Goal: Ask a question

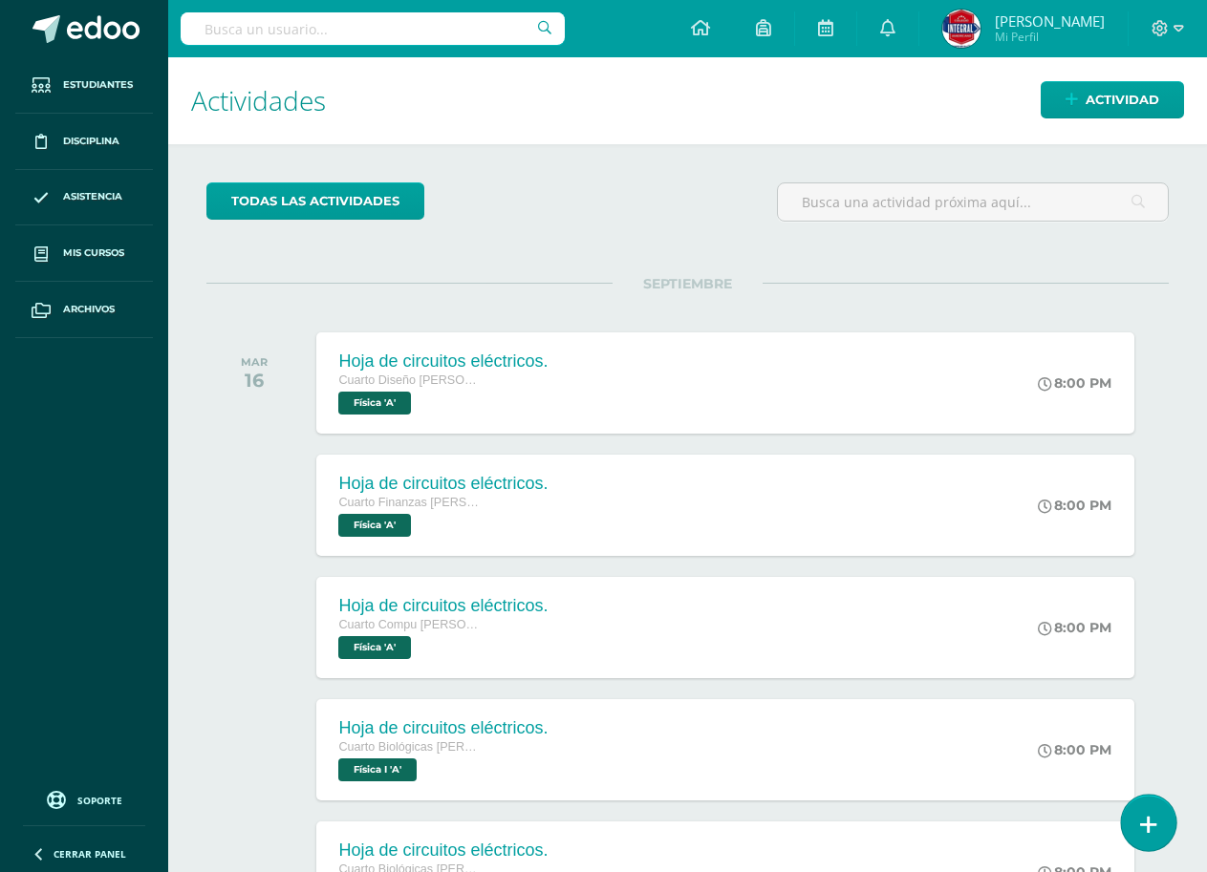
click at [1136, 817] on link at bounding box center [1148, 822] width 54 height 55
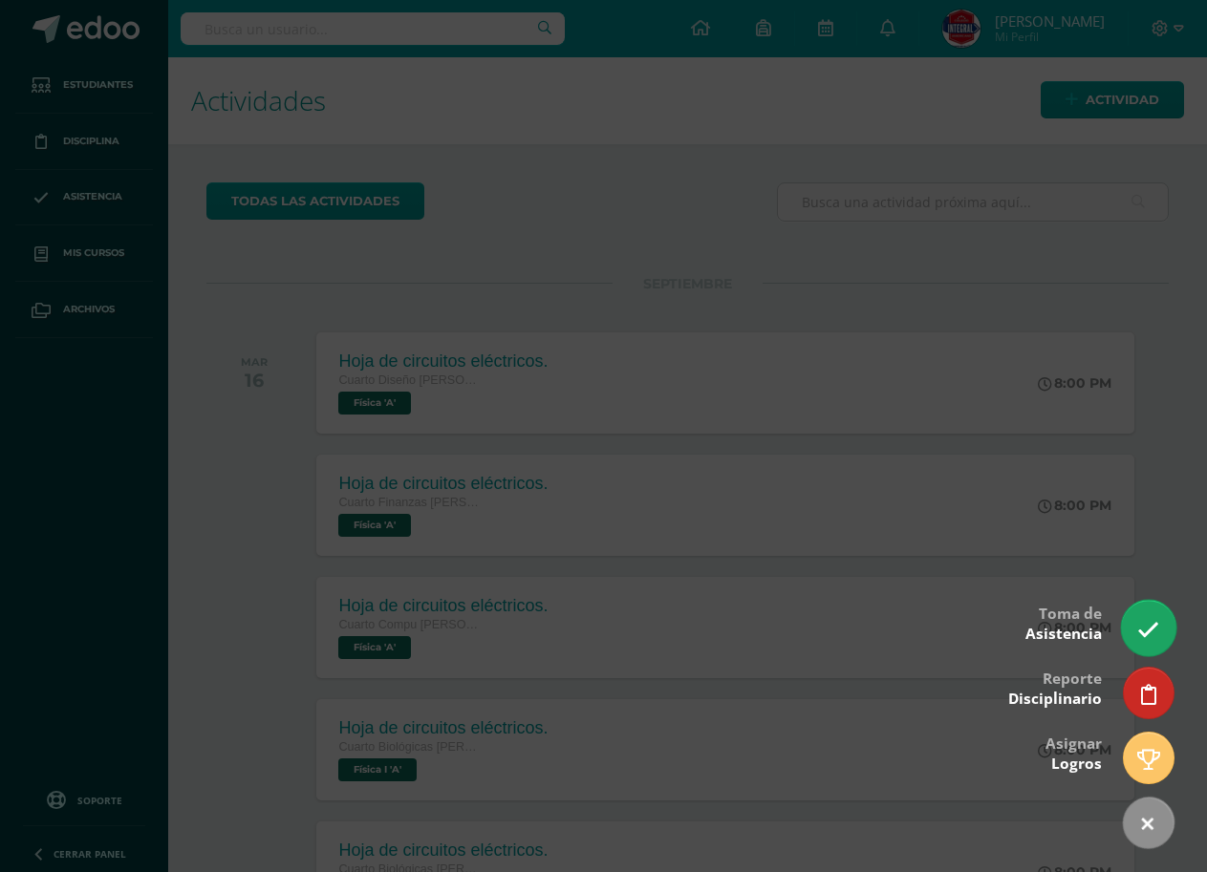
click at [1153, 643] on link at bounding box center [1148, 627] width 54 height 55
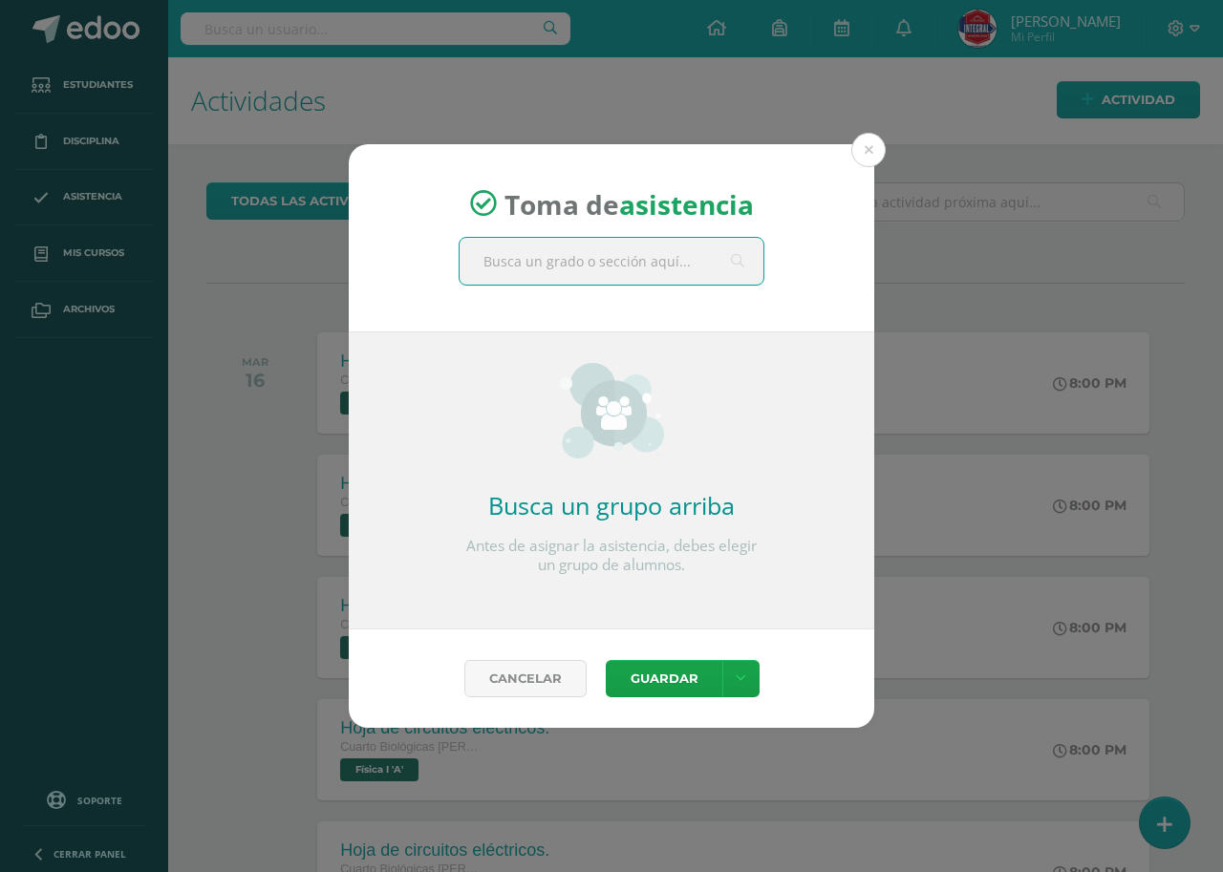
click at [617, 277] on input "text" at bounding box center [612, 261] width 304 height 47
type input "fisica"
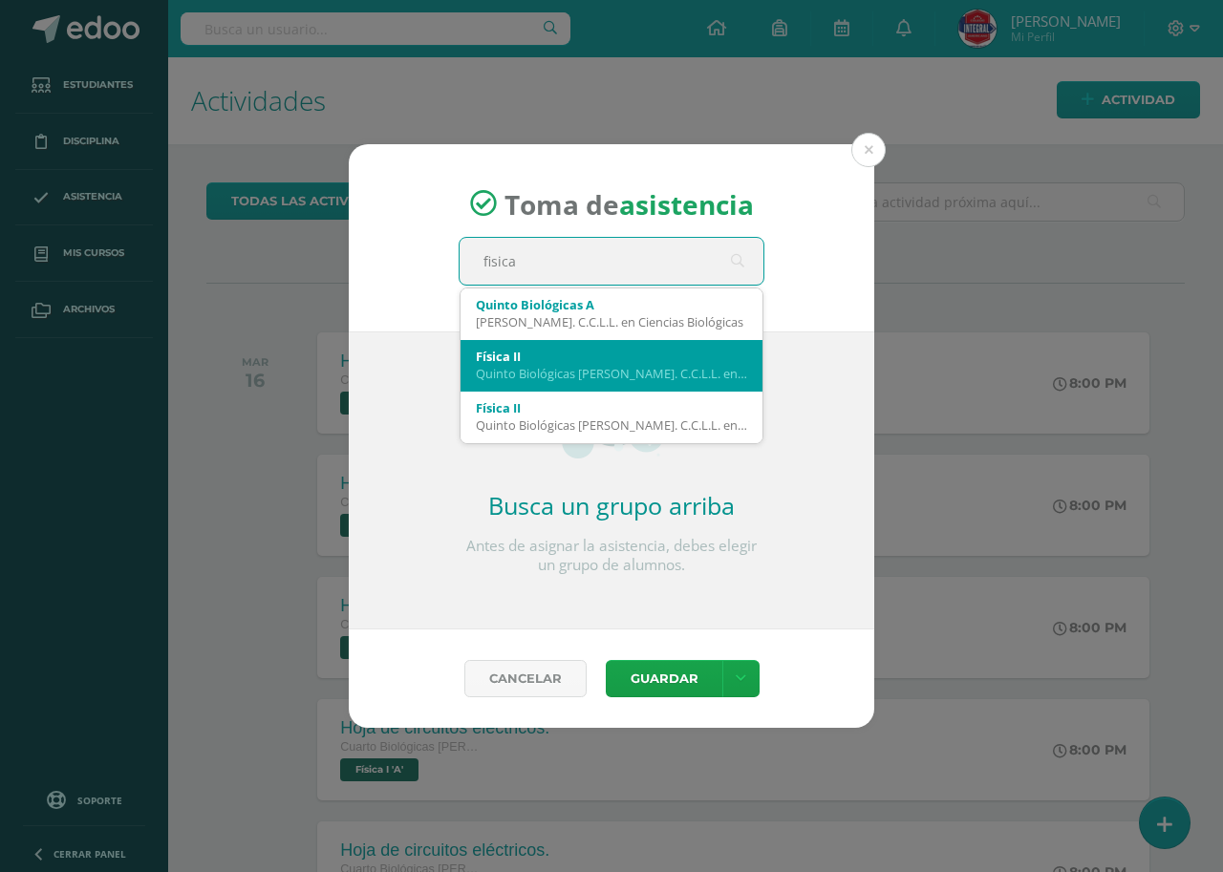
scroll to position [96, 0]
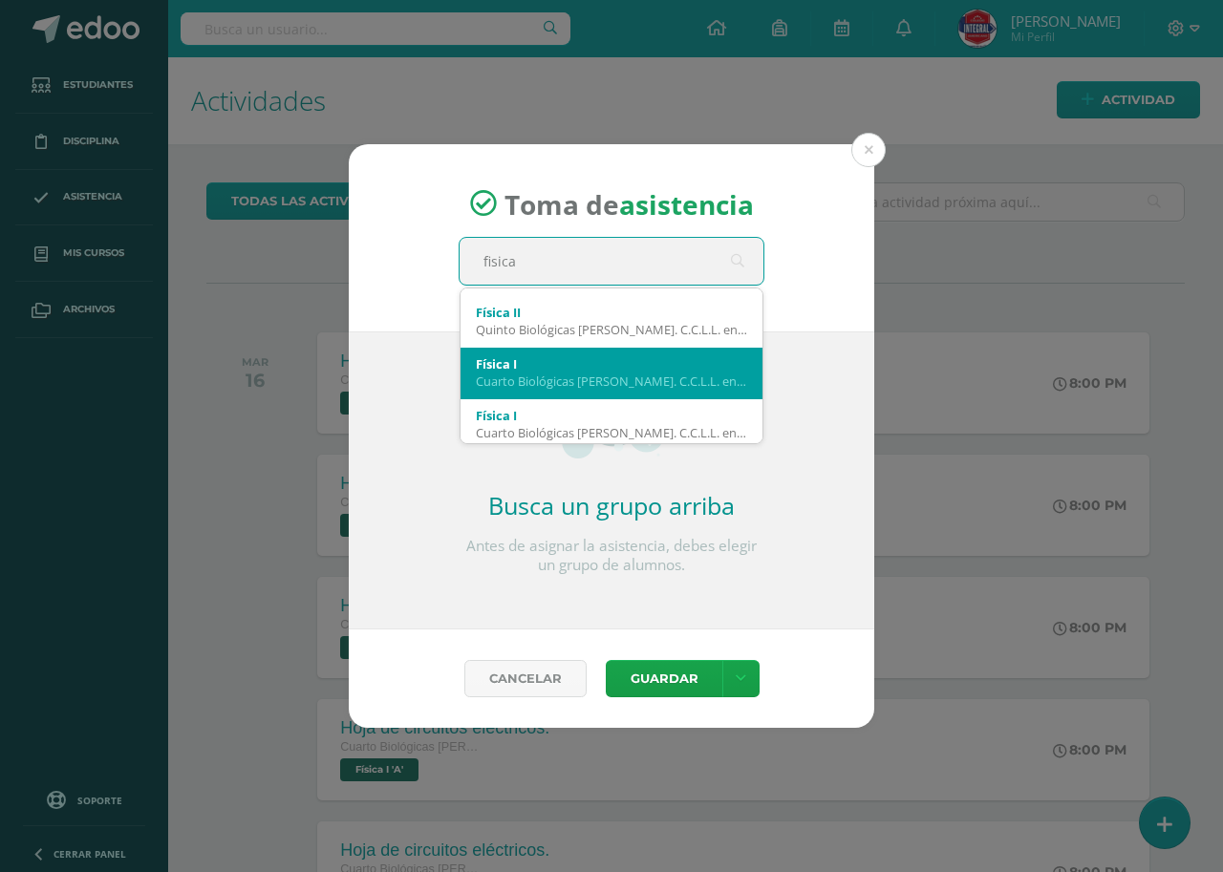
click at [543, 379] on div "Cuarto Biológicas [PERSON_NAME]. C.C.L.L. en Ciencias Biológicas 'B'" at bounding box center [611, 381] width 271 height 17
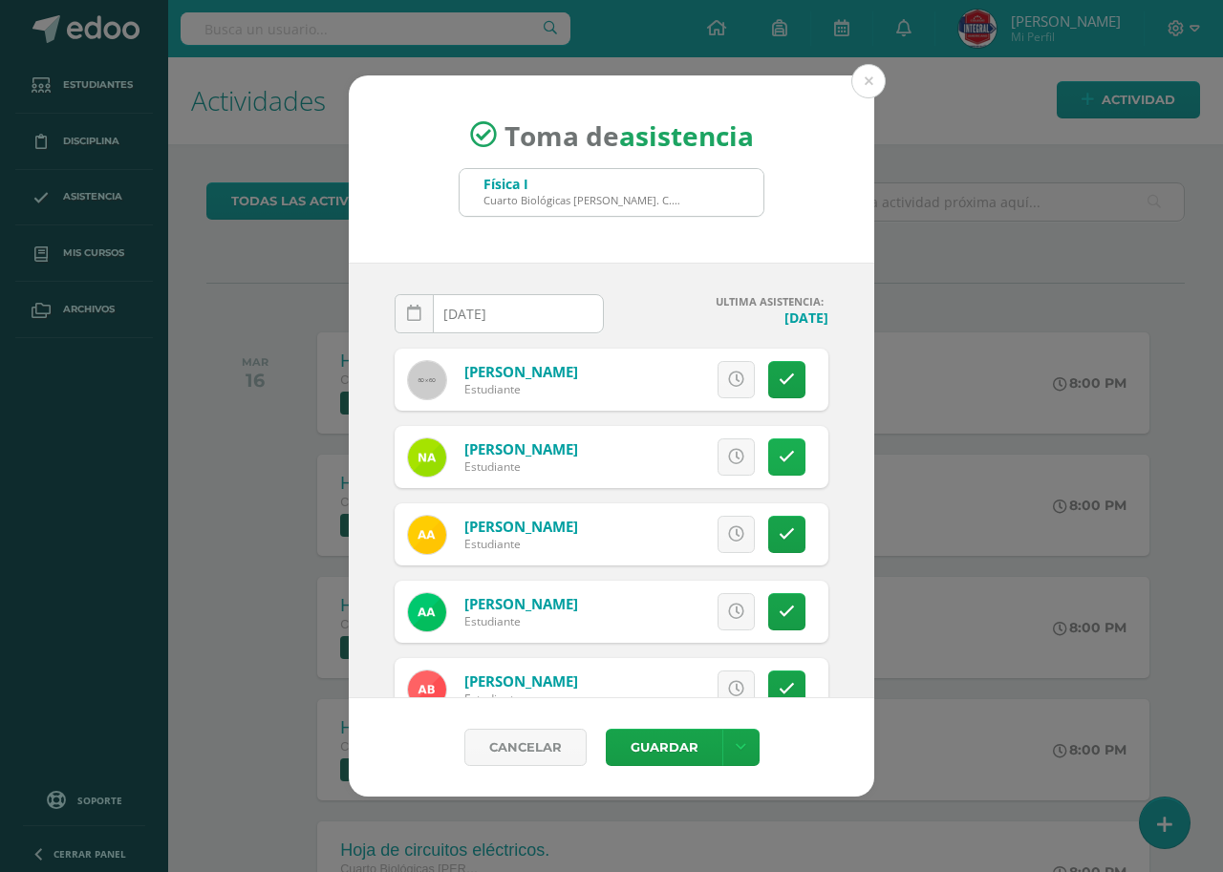
click at [779, 454] on icon at bounding box center [787, 457] width 16 height 16
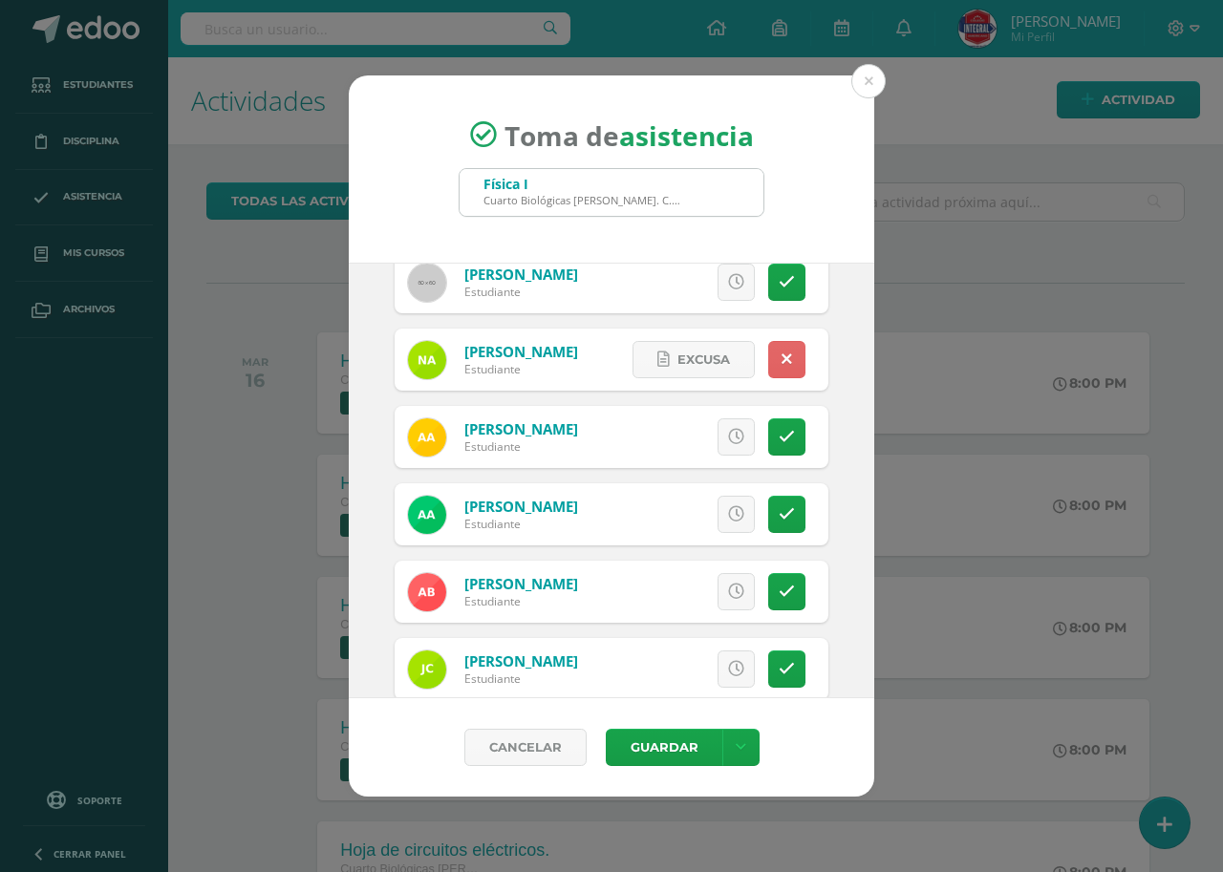
scroll to position [191, 0]
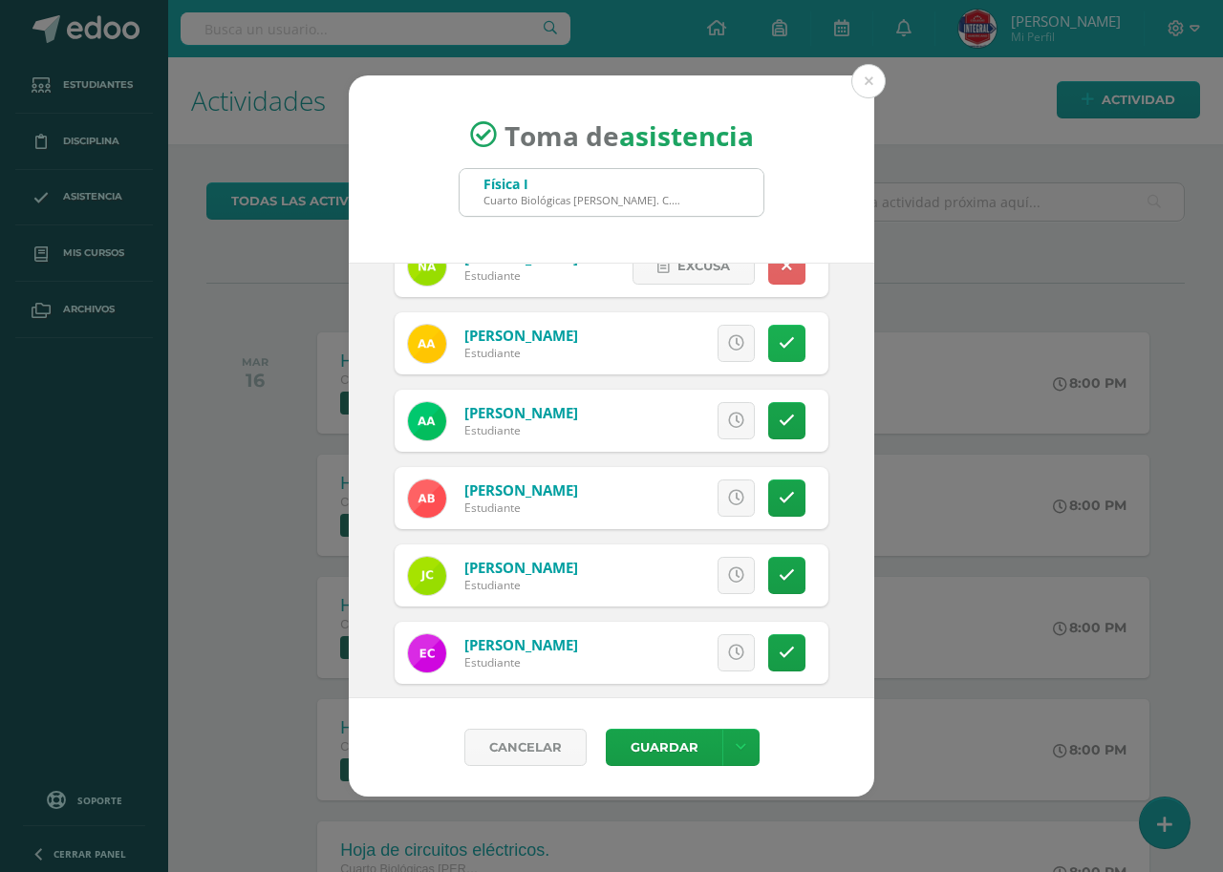
click at [779, 342] on icon at bounding box center [787, 343] width 16 height 16
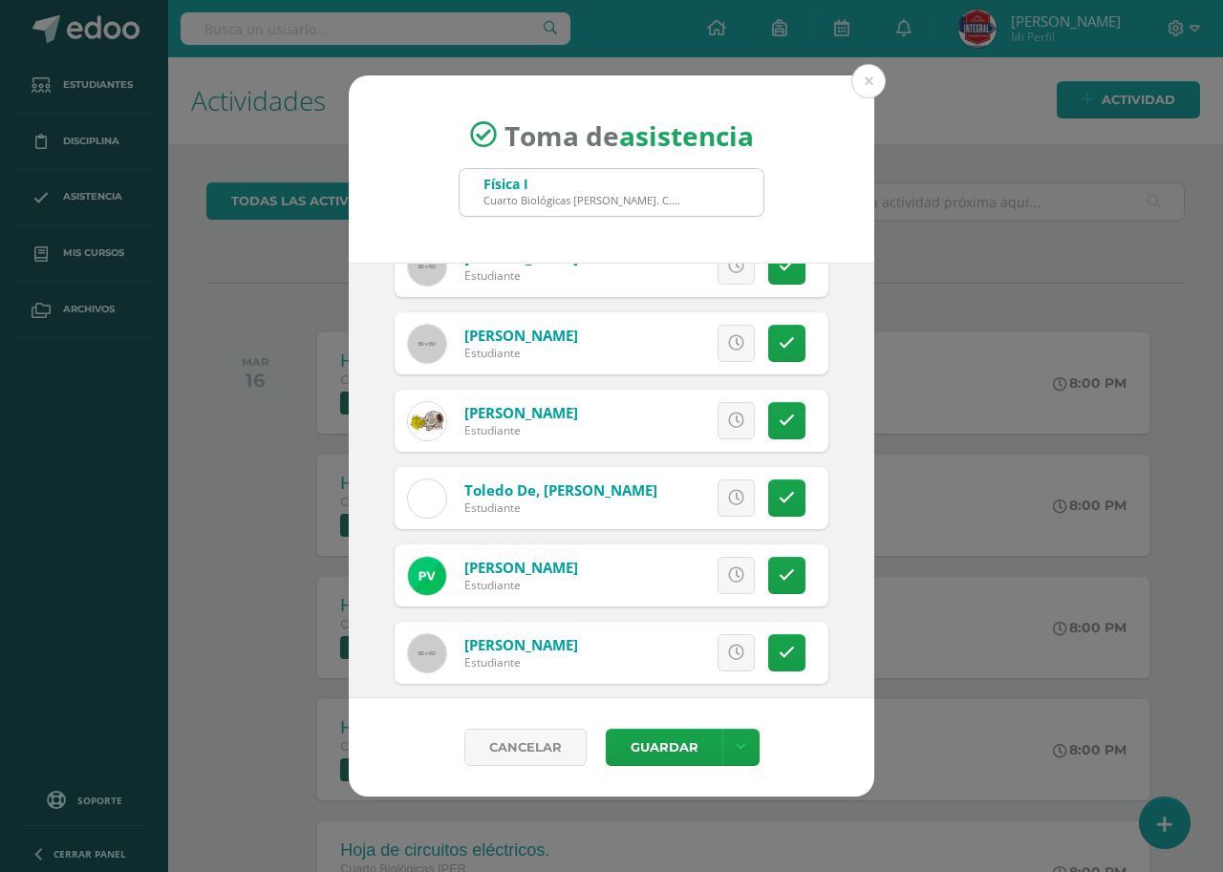
scroll to position [1147, 0]
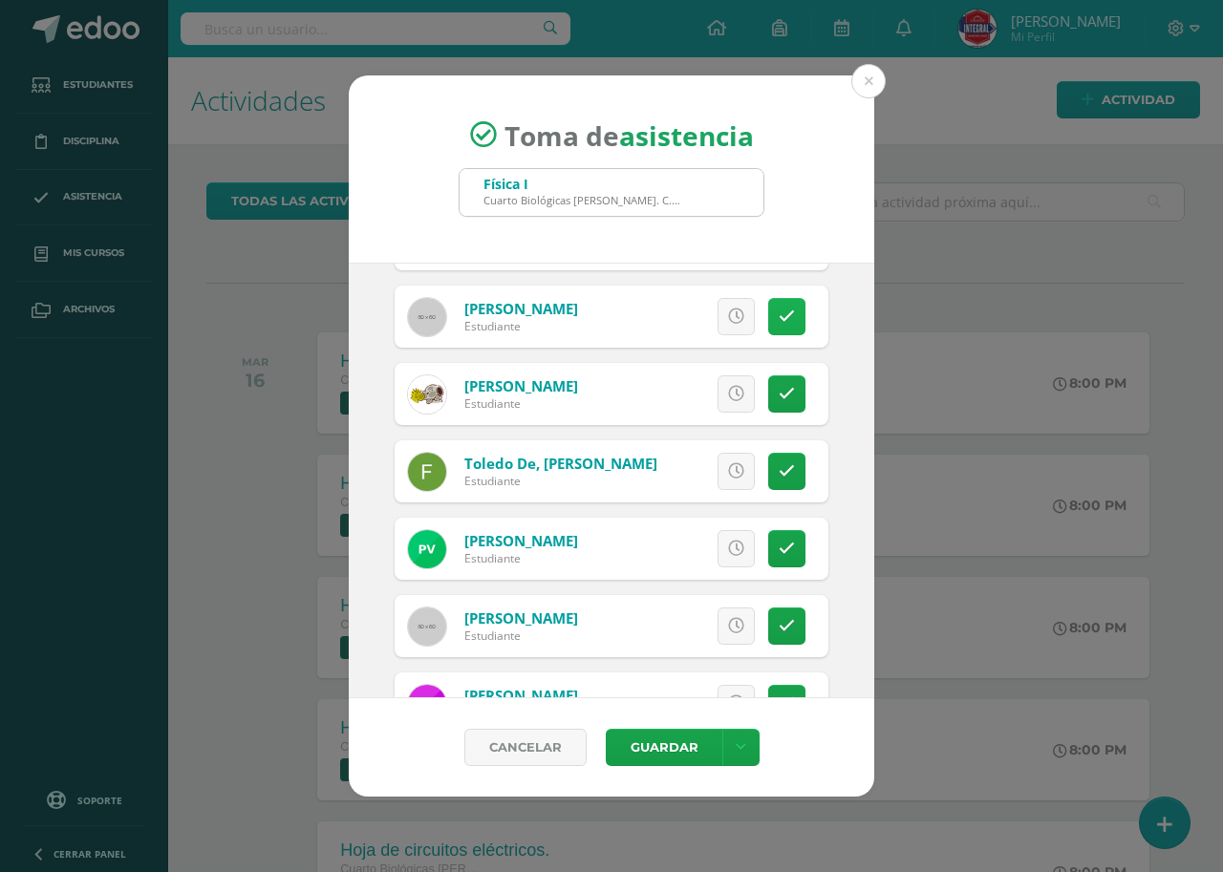
click at [780, 313] on link at bounding box center [786, 316] width 37 height 37
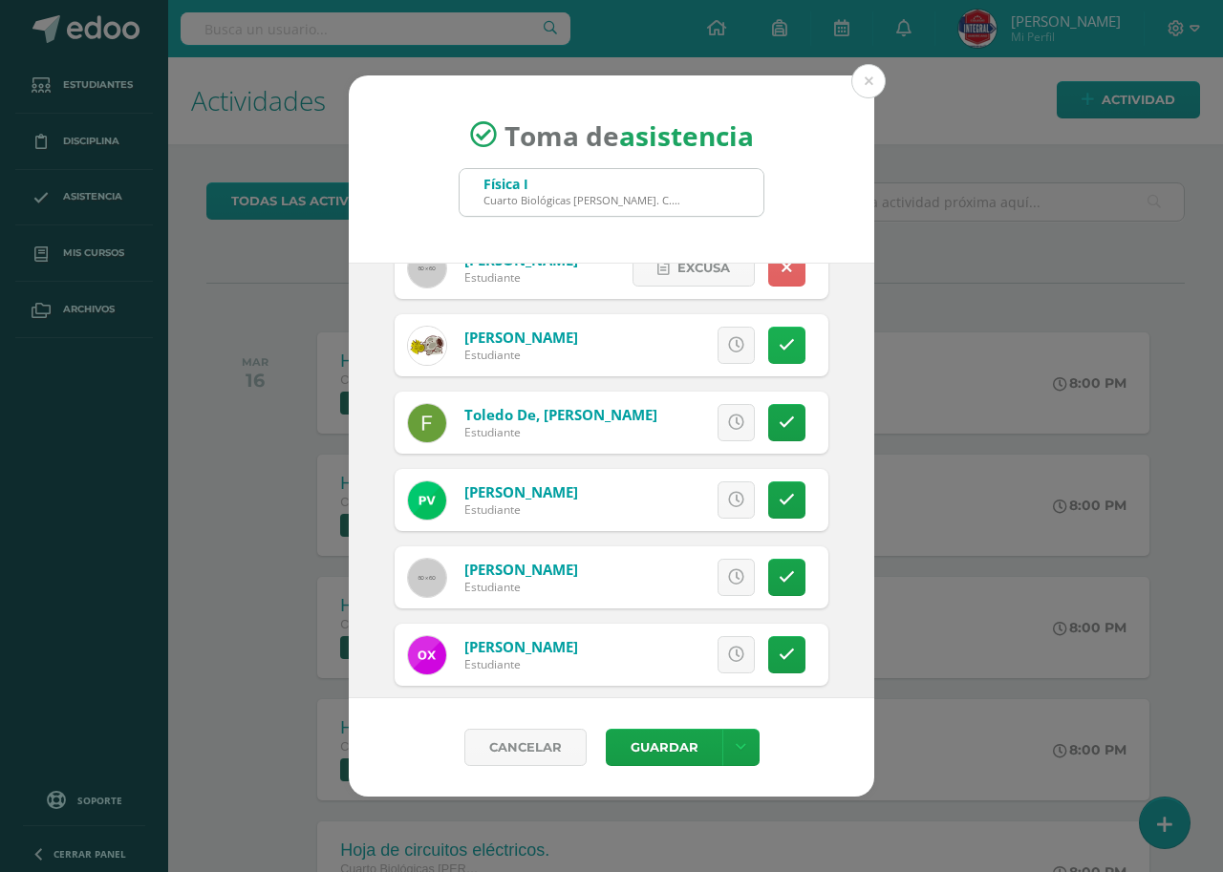
scroll to position [1215, 0]
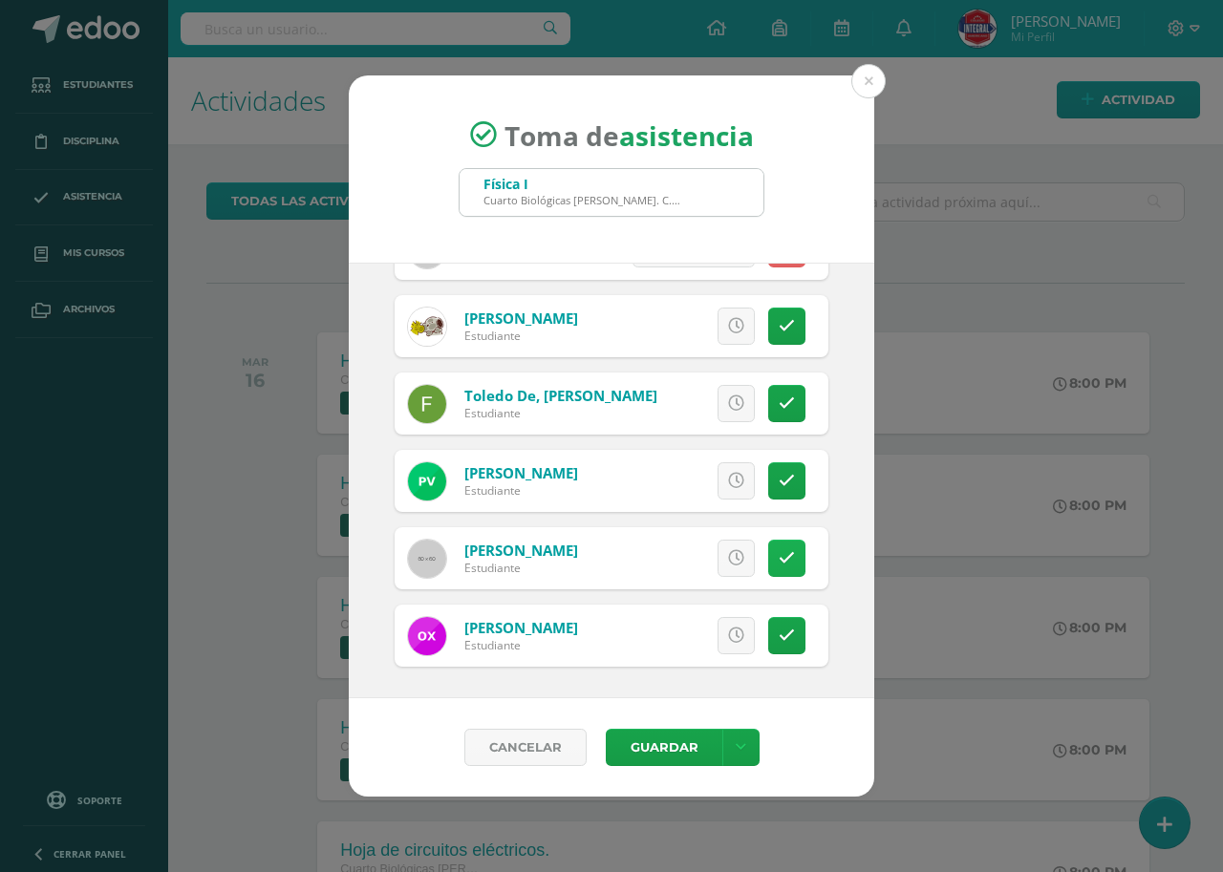
click at [779, 556] on icon at bounding box center [787, 558] width 16 height 16
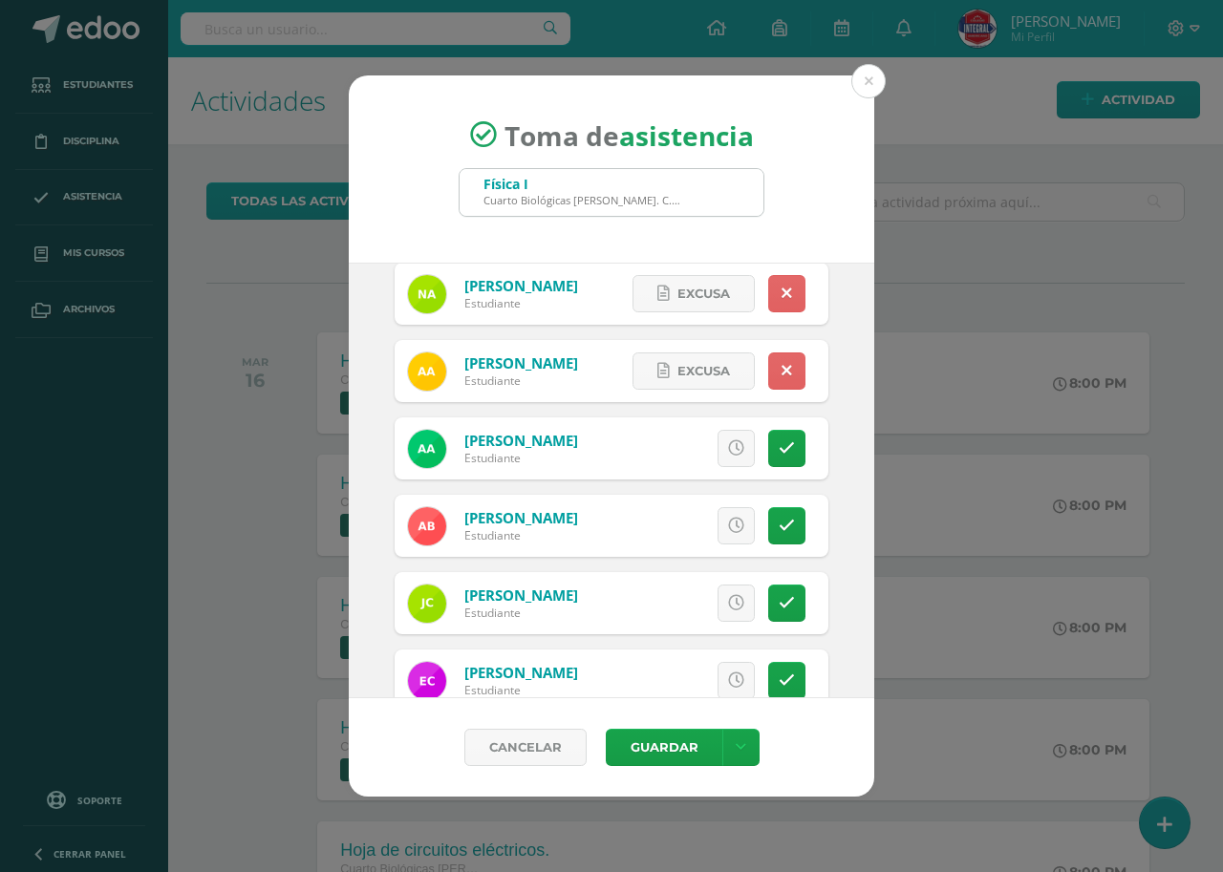
scroll to position [0, 0]
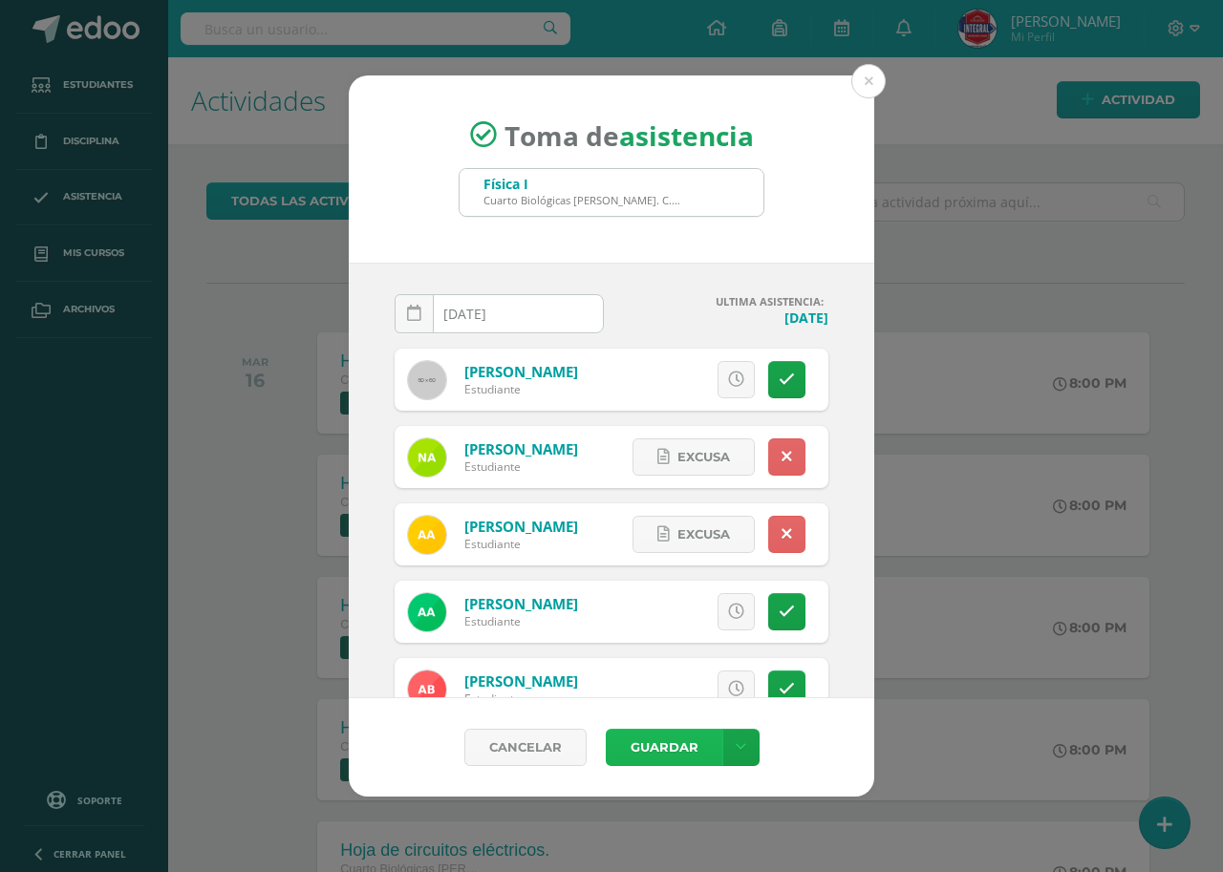
click at [676, 749] on button "Guardar" at bounding box center [664, 747] width 117 height 37
